Goal: Task Accomplishment & Management: Manage account settings

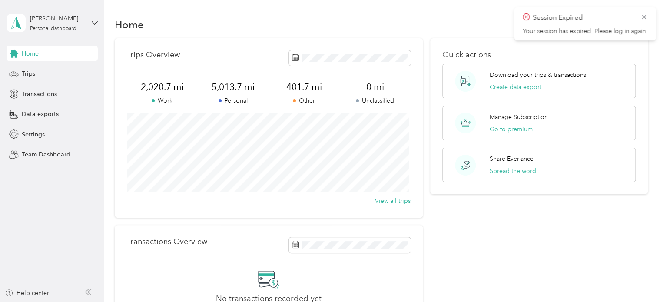
click at [30, 77] on span "Trips" at bounding box center [28, 73] width 13 height 9
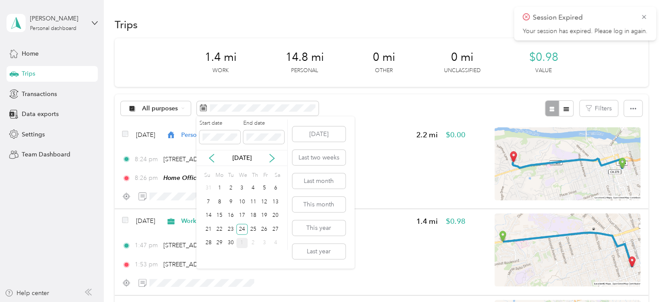
click at [270, 158] on icon at bounding box center [272, 158] width 9 height 9
click at [243, 188] on div "1" at bounding box center [241, 188] width 11 height 11
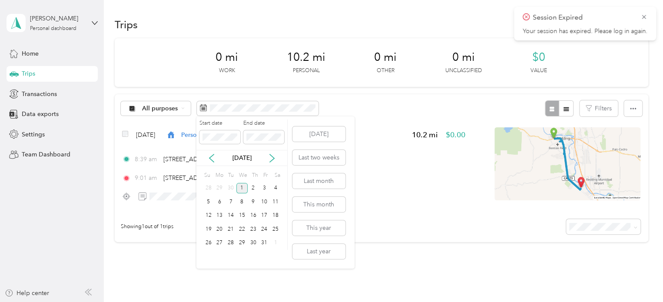
click at [212, 159] on icon at bounding box center [211, 158] width 9 height 9
click at [226, 241] on div "30" at bounding box center [230, 243] width 11 height 11
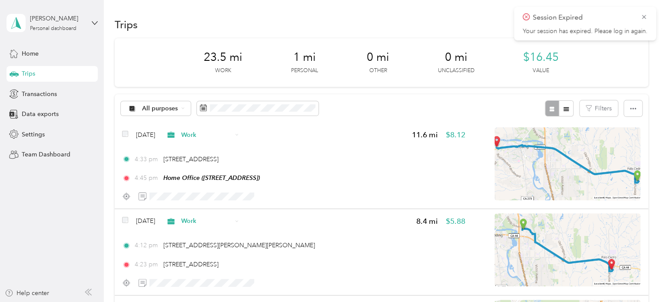
click at [46, 27] on div "Personal dashboard" at bounding box center [53, 28] width 46 height 5
click at [54, 71] on div "Log out" at bounding box center [98, 71] width 171 height 15
